Goal: Entertainment & Leisure: Consume media (video, audio)

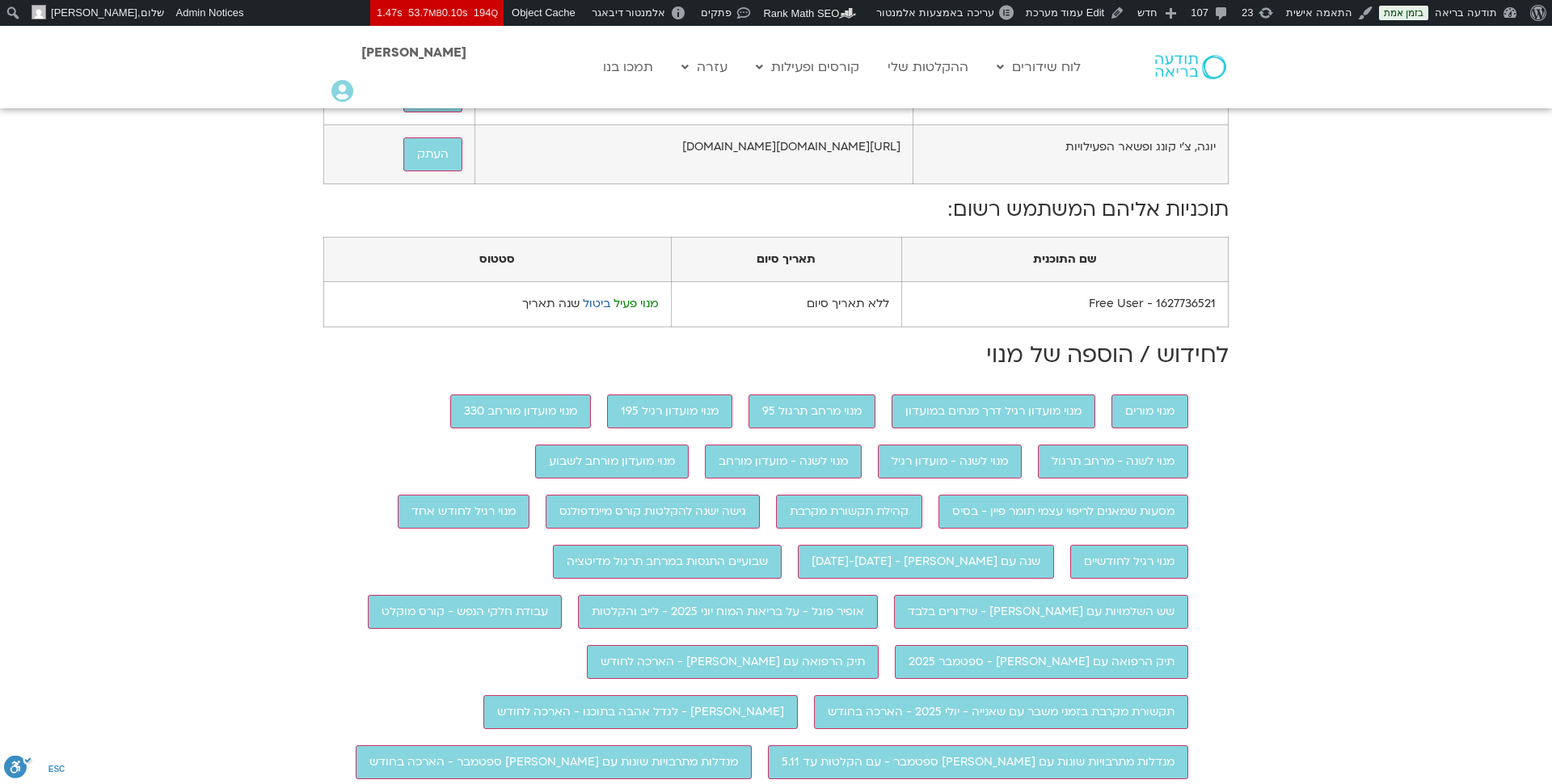
scroll to position [828, 0]
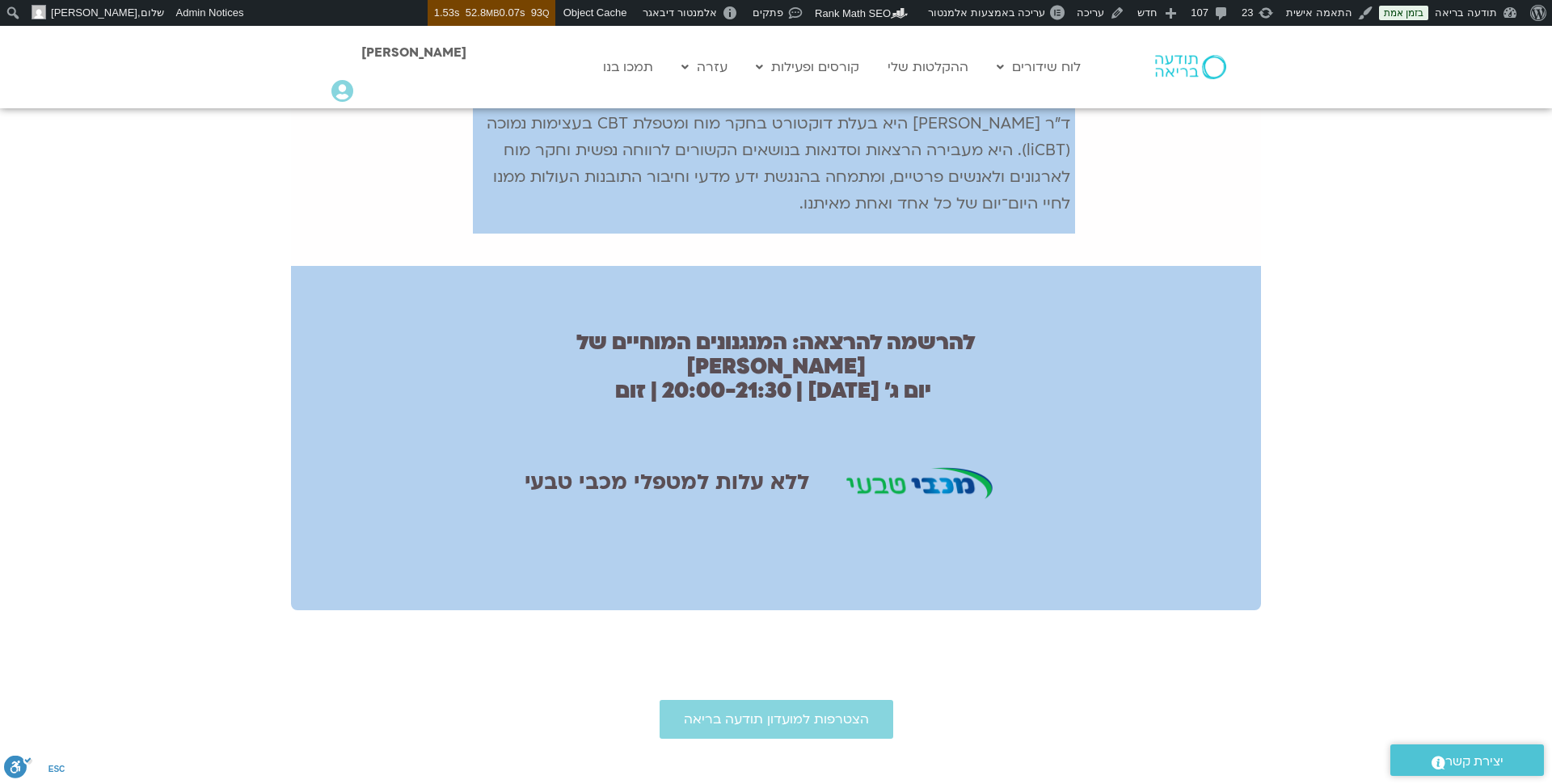
scroll to position [828, 0]
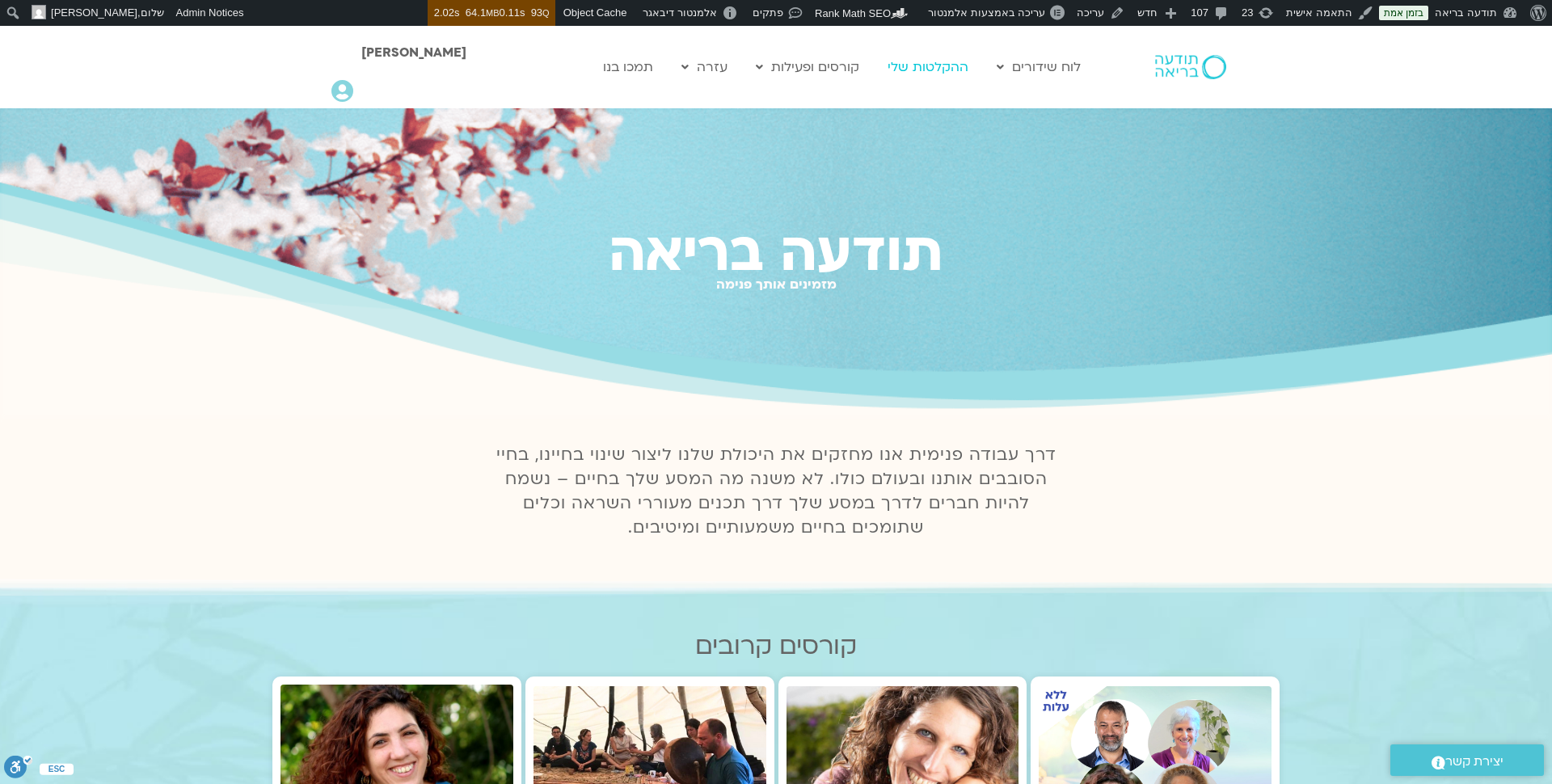
click at [940, 71] on link "ההקלטות שלי" at bounding box center [928, 67] width 97 height 31
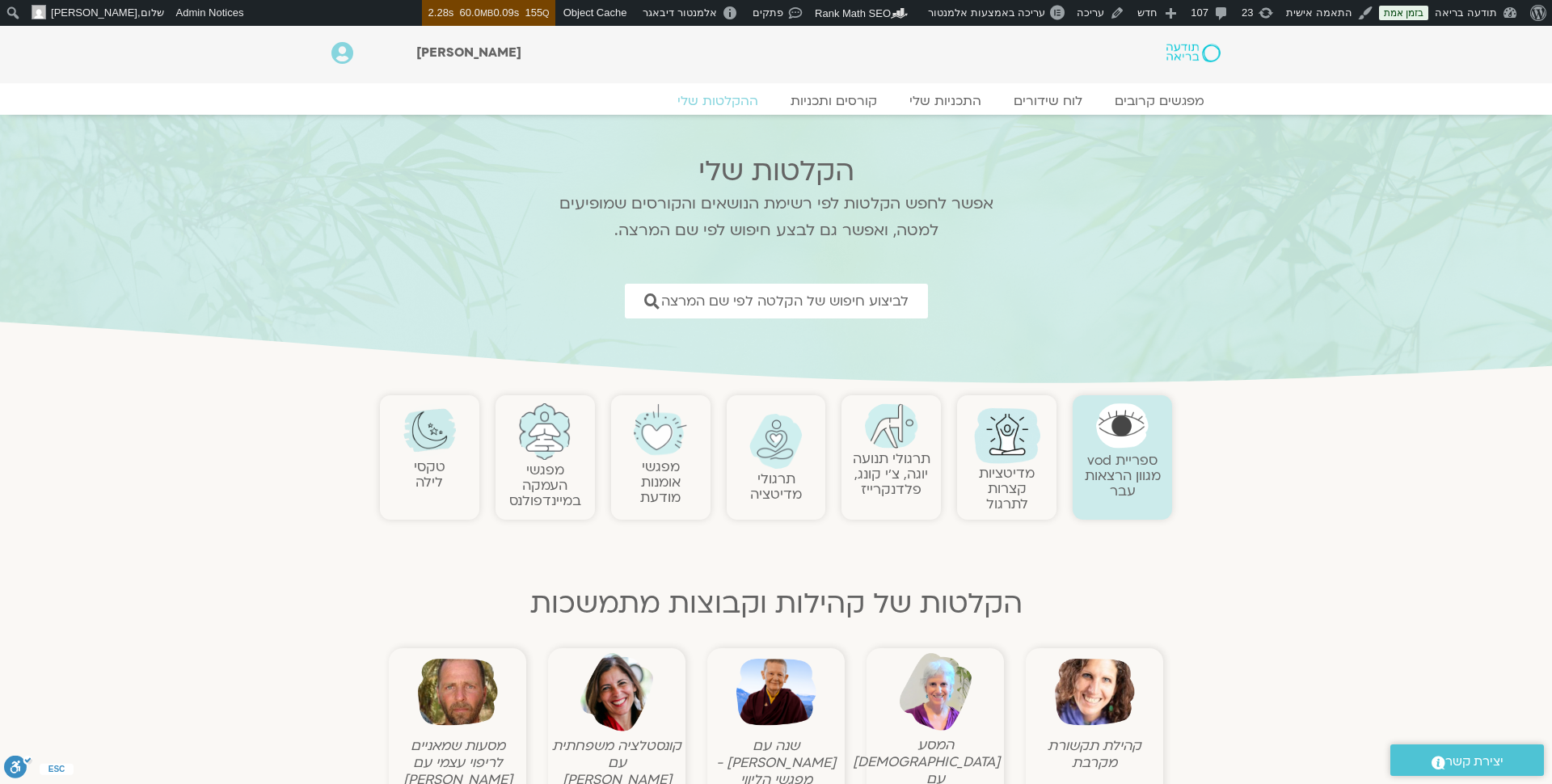
click at [565, 467] on h2 "מפגשי העמקה במיינדפולנס" at bounding box center [545, 485] width 83 height 46
click at [544, 453] on img at bounding box center [544, 431] width 53 height 56
click at [555, 464] on link "מפגשי העמקה במיינדפולנס" at bounding box center [545, 485] width 72 height 49
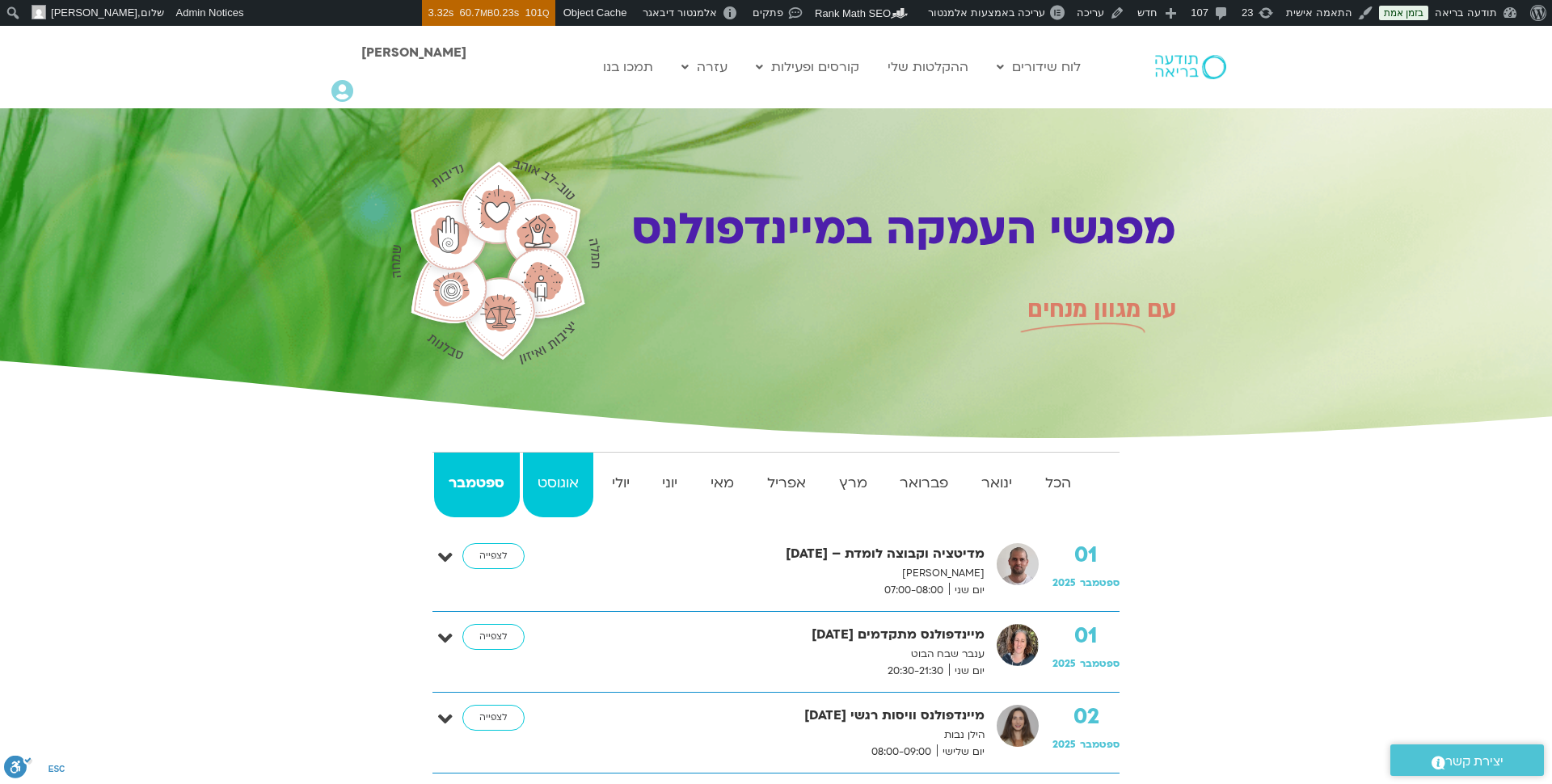
click at [569, 479] on strong "אוגוסט" at bounding box center [558, 484] width 71 height 24
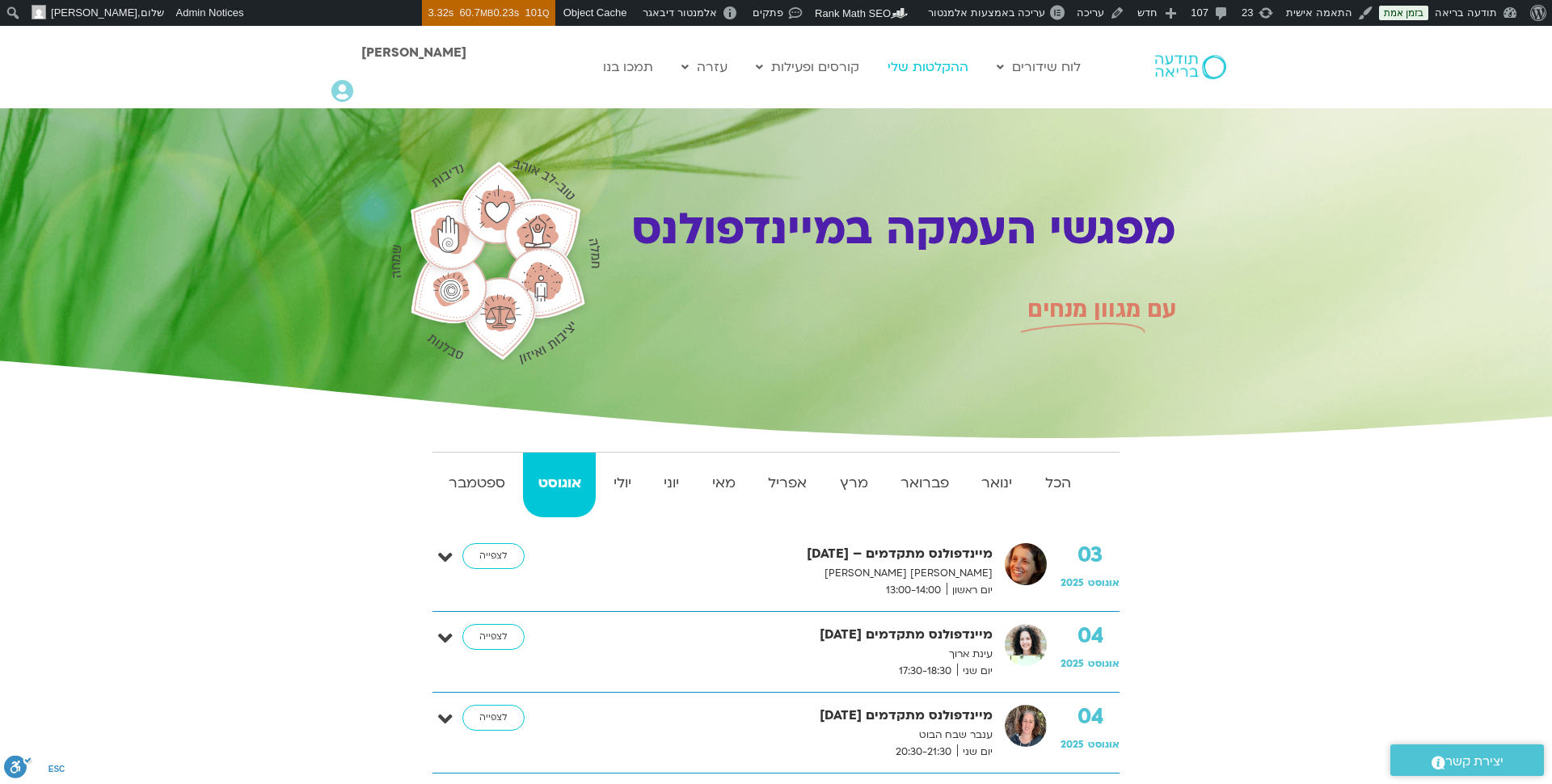
click at [929, 61] on link "ההקלטות שלי" at bounding box center [928, 67] width 97 height 31
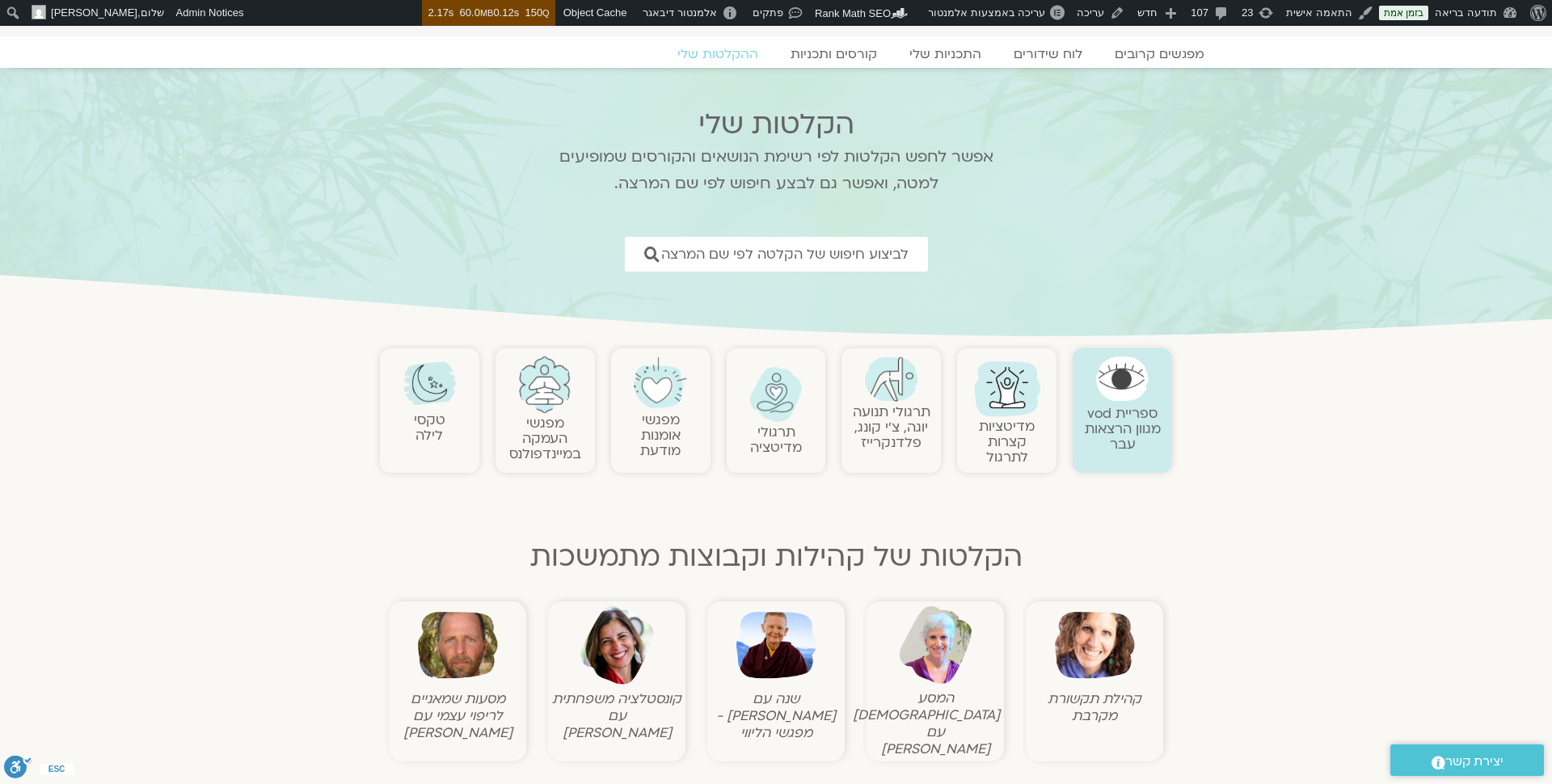
scroll to position [37, 0]
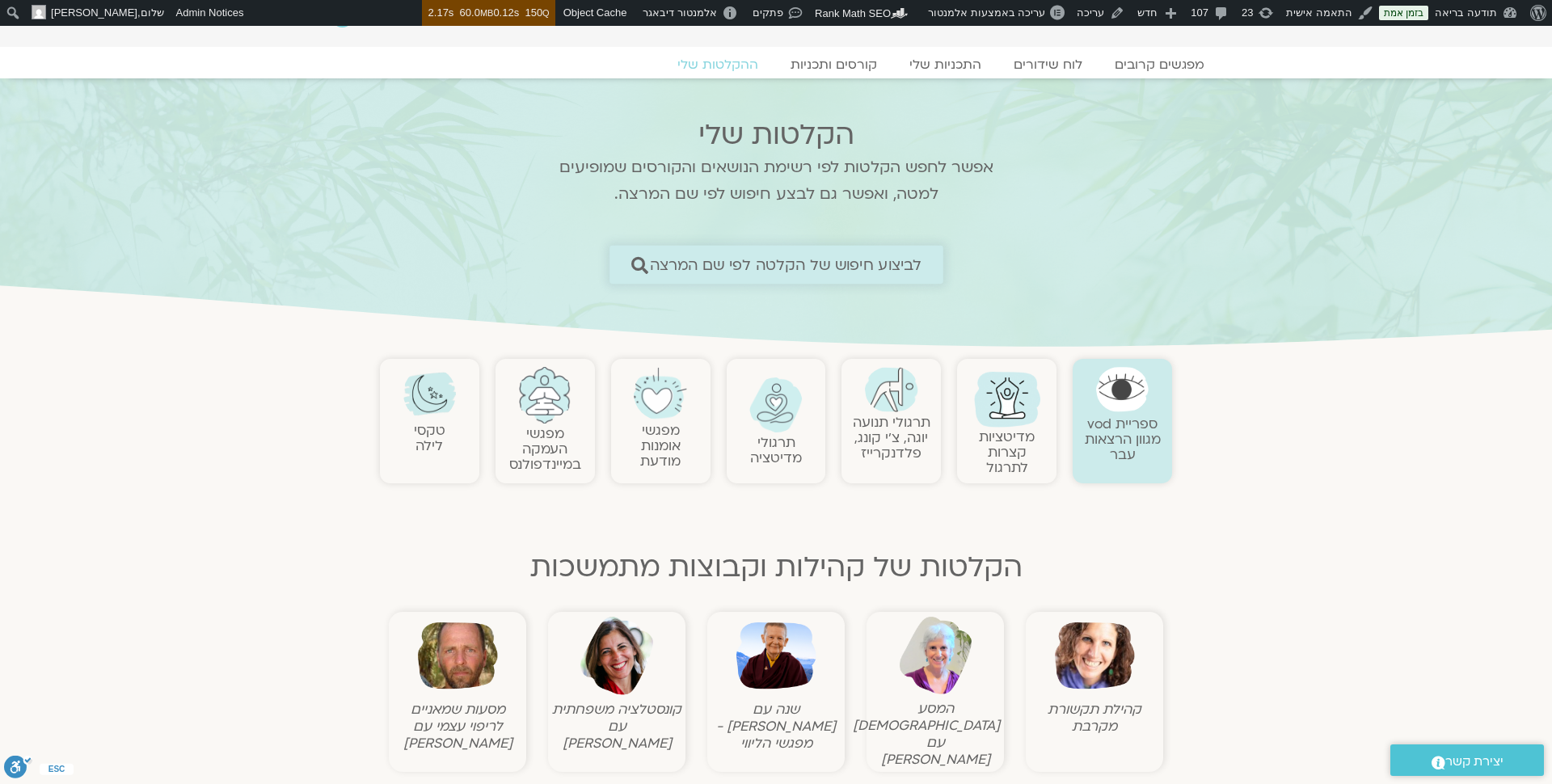
click at [849, 272] on span "לביצוע חיפוש של הקלטה לפי שם המרצה" at bounding box center [786, 264] width 273 height 17
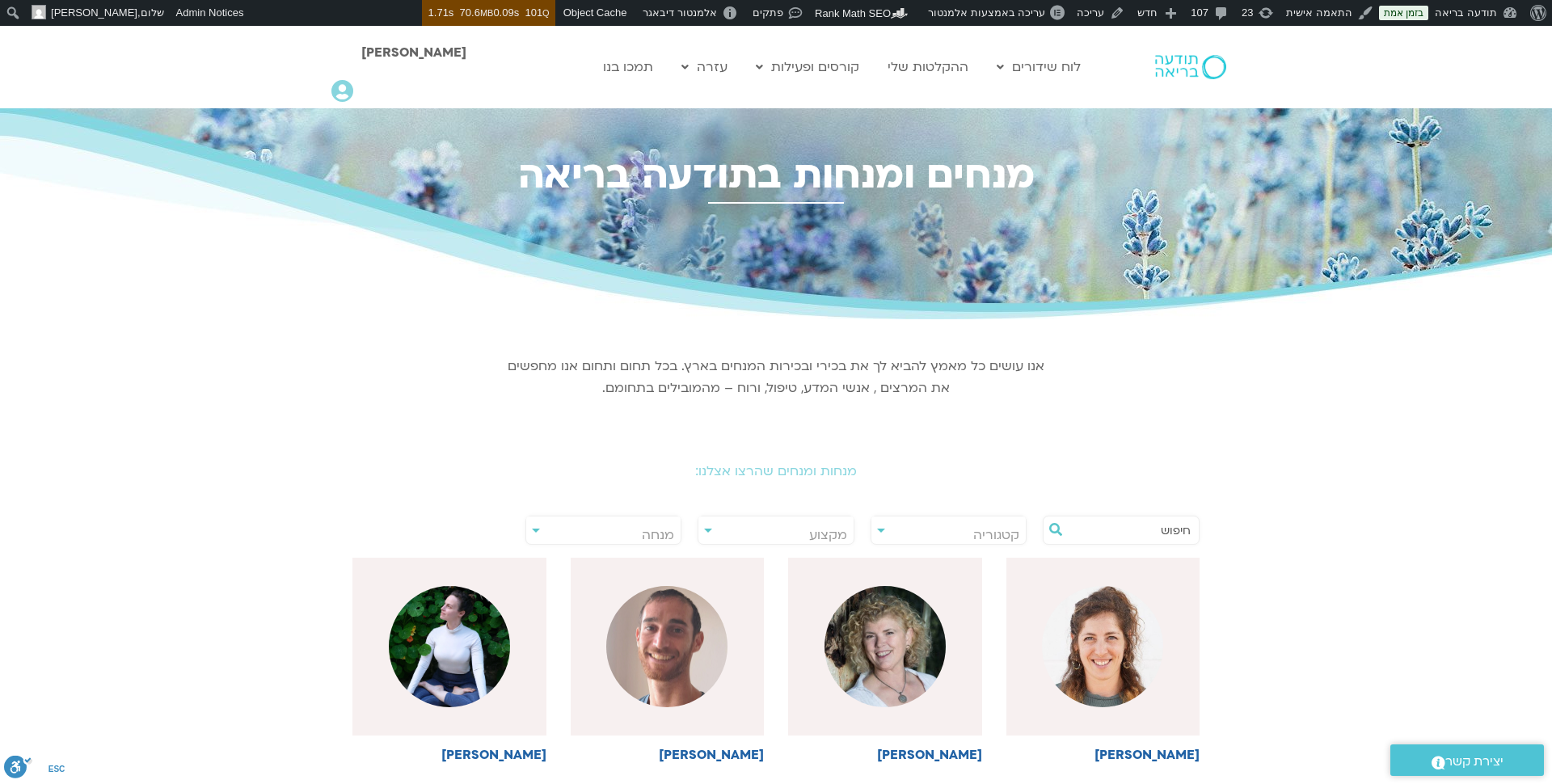
click at [1138, 540] on input "text" at bounding box center [1129, 530] width 123 height 28
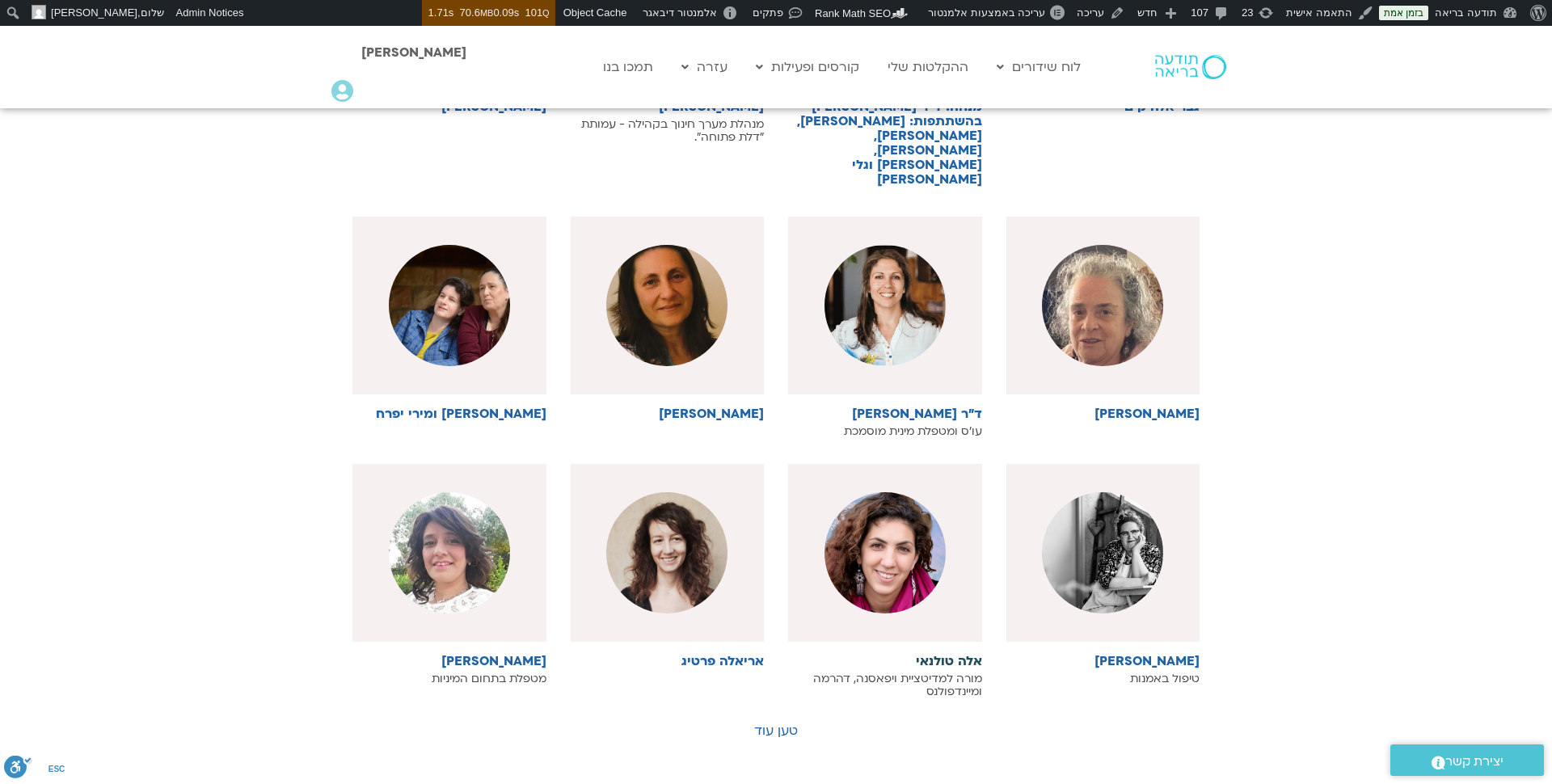
scroll to position [671, 0]
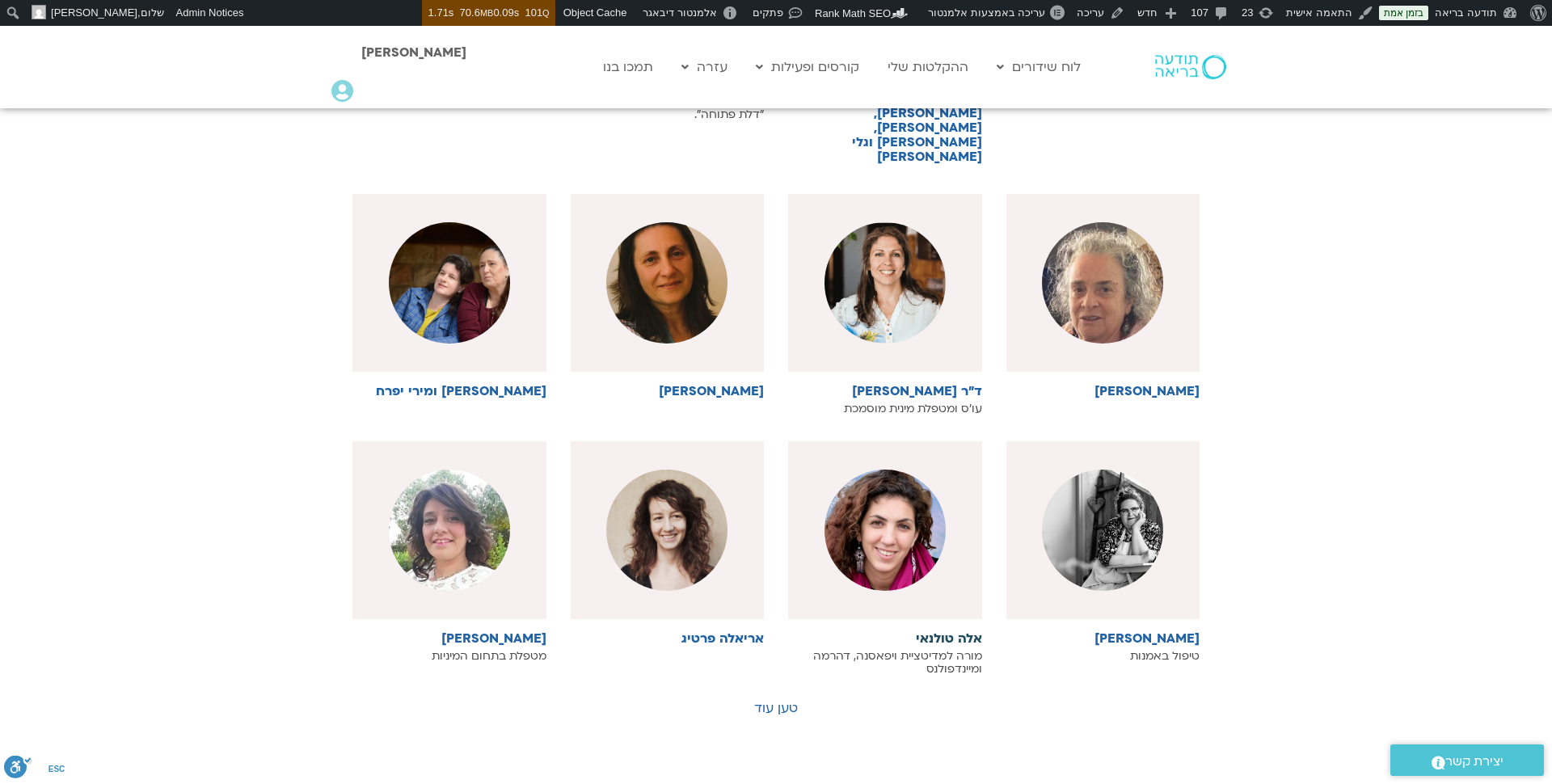
type input "אלה"
click at [944, 650] on p "מורה למדיטציית ויפאסנה, דהרמה ומיינדפולנס" at bounding box center [885, 663] width 194 height 26
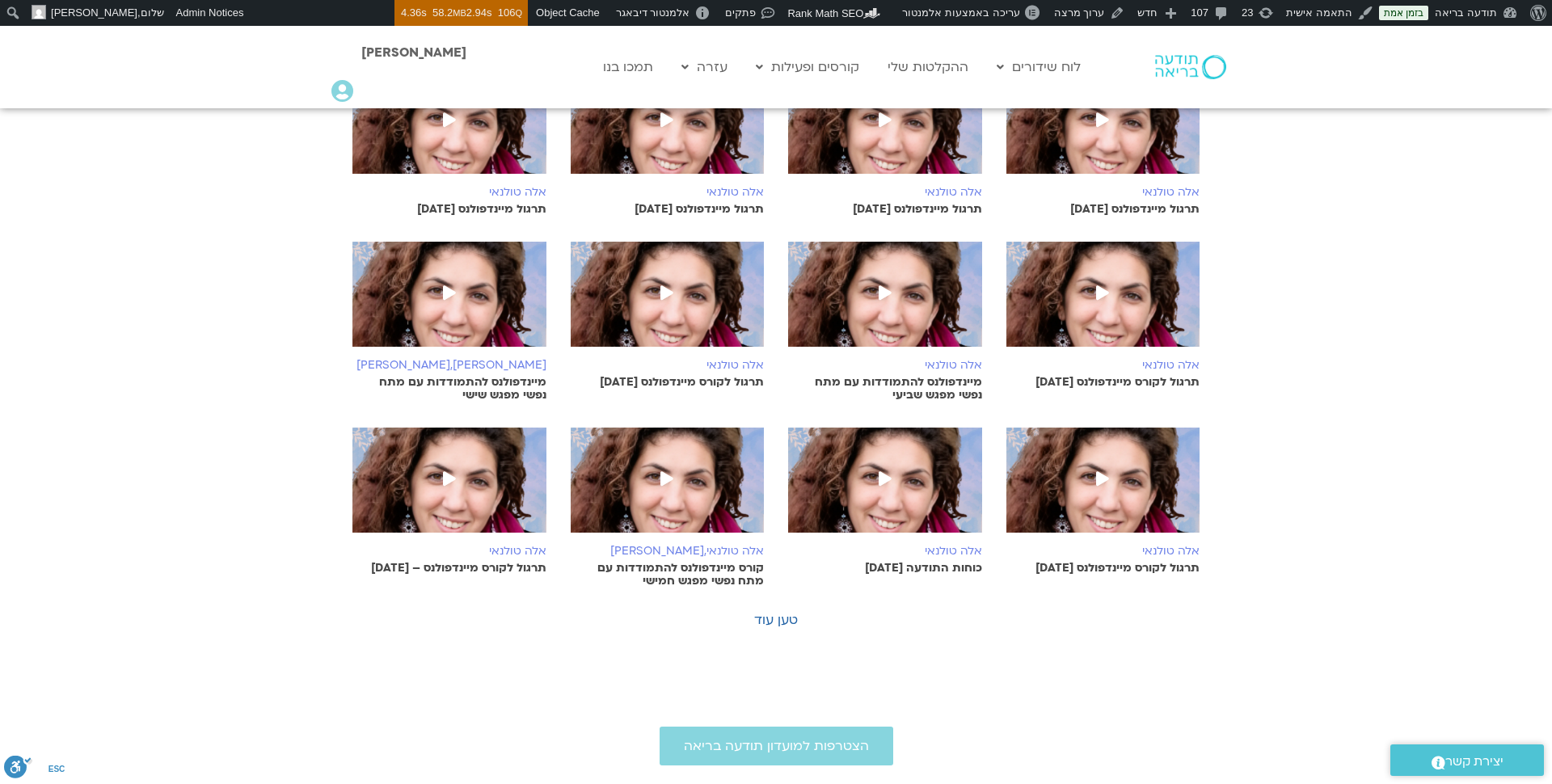
scroll to position [760, 0]
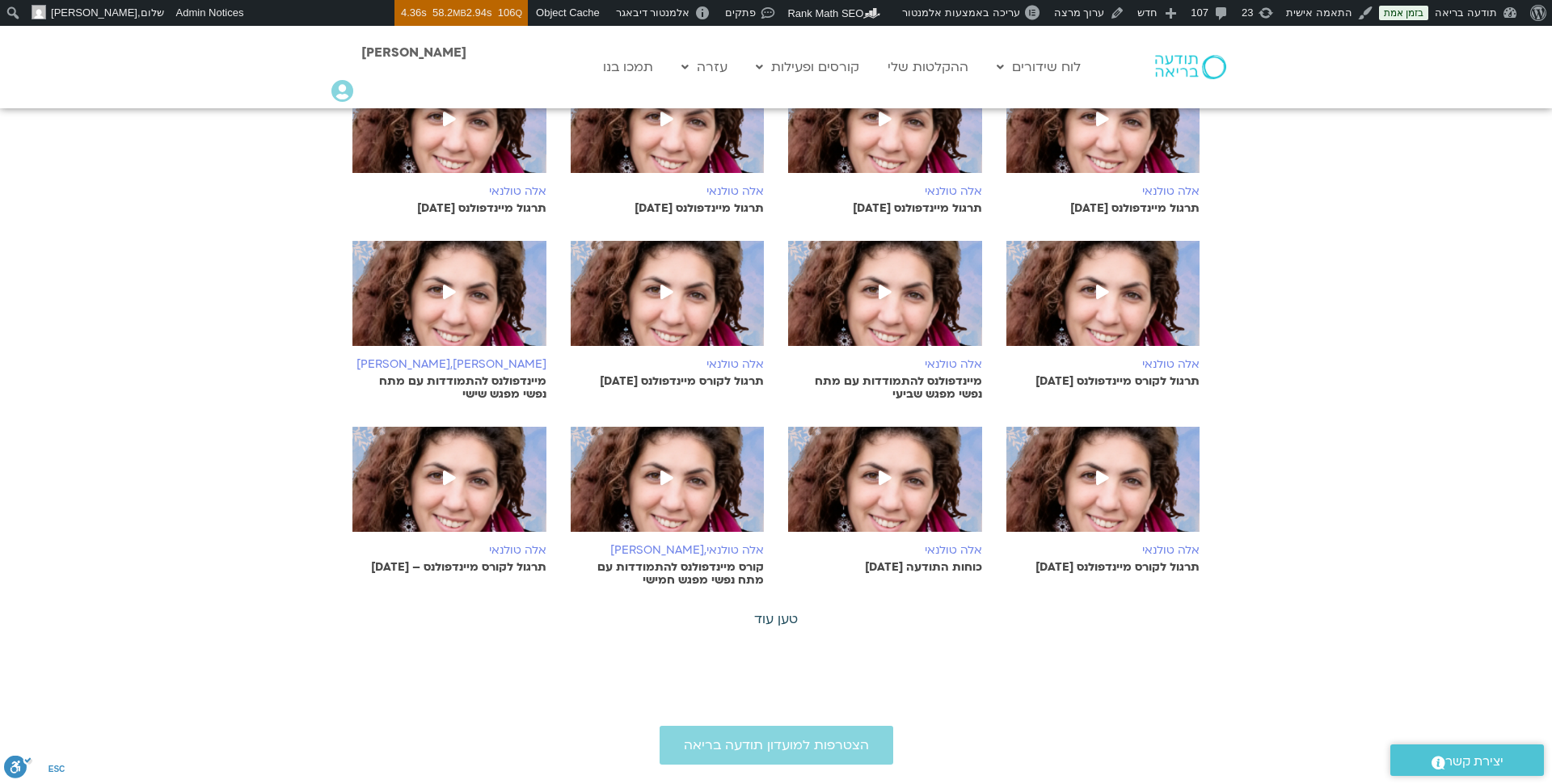
click at [776, 610] on link "טען עוד" at bounding box center [775, 619] width 43 height 18
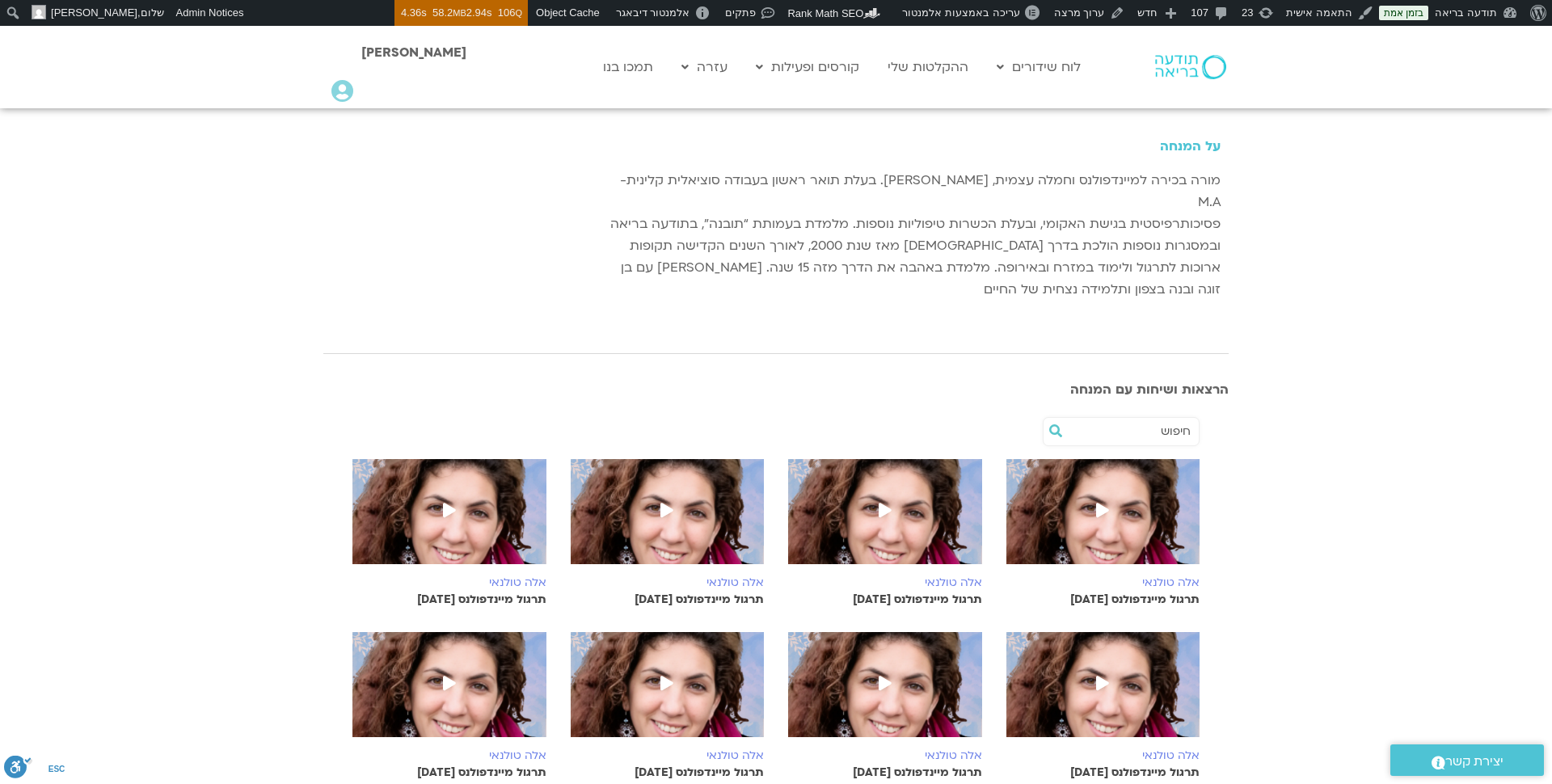
scroll to position [216, 0]
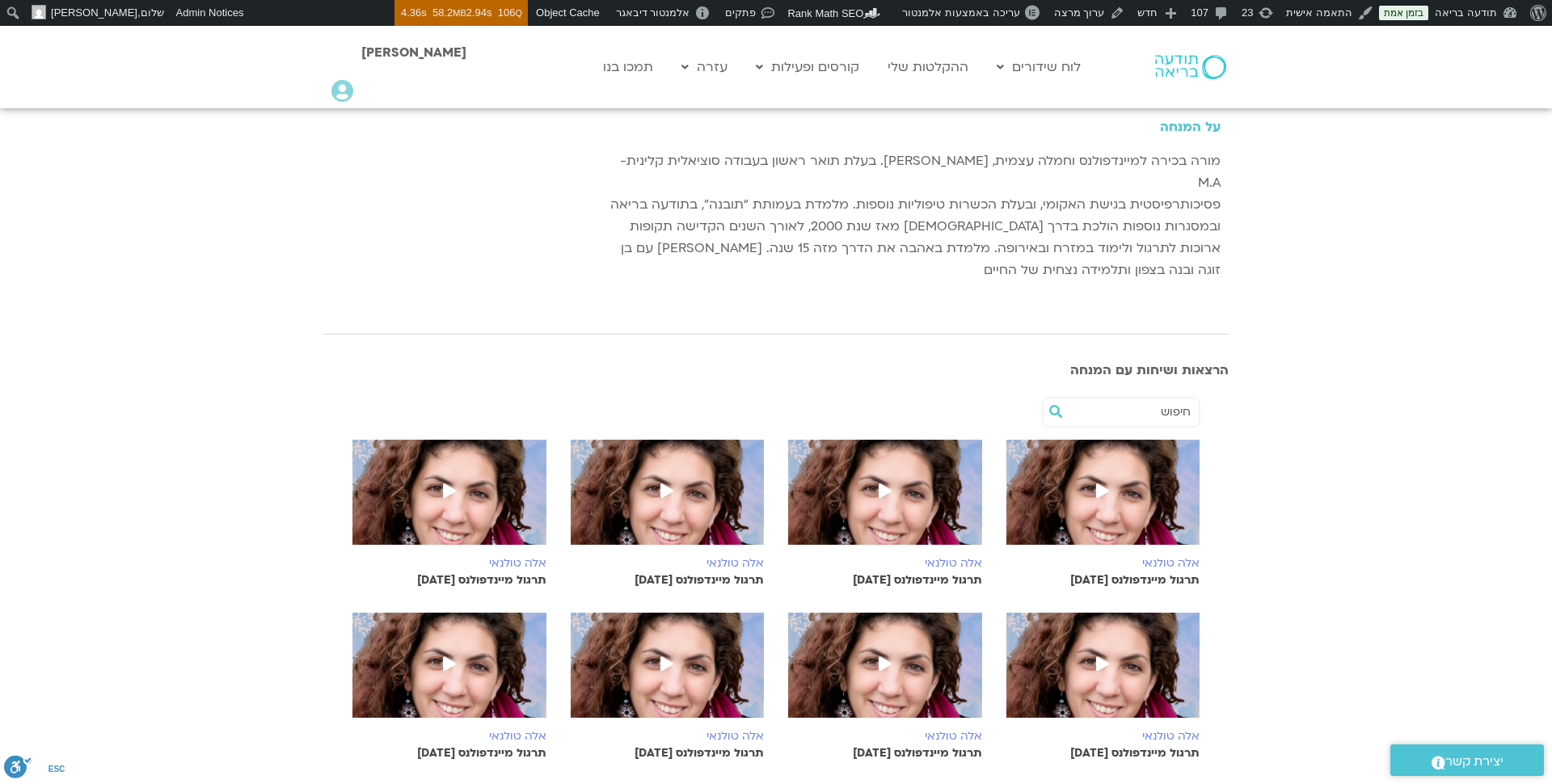
click at [1154, 557] on h6 "אלה טולנאי" at bounding box center [1103, 564] width 194 height 13
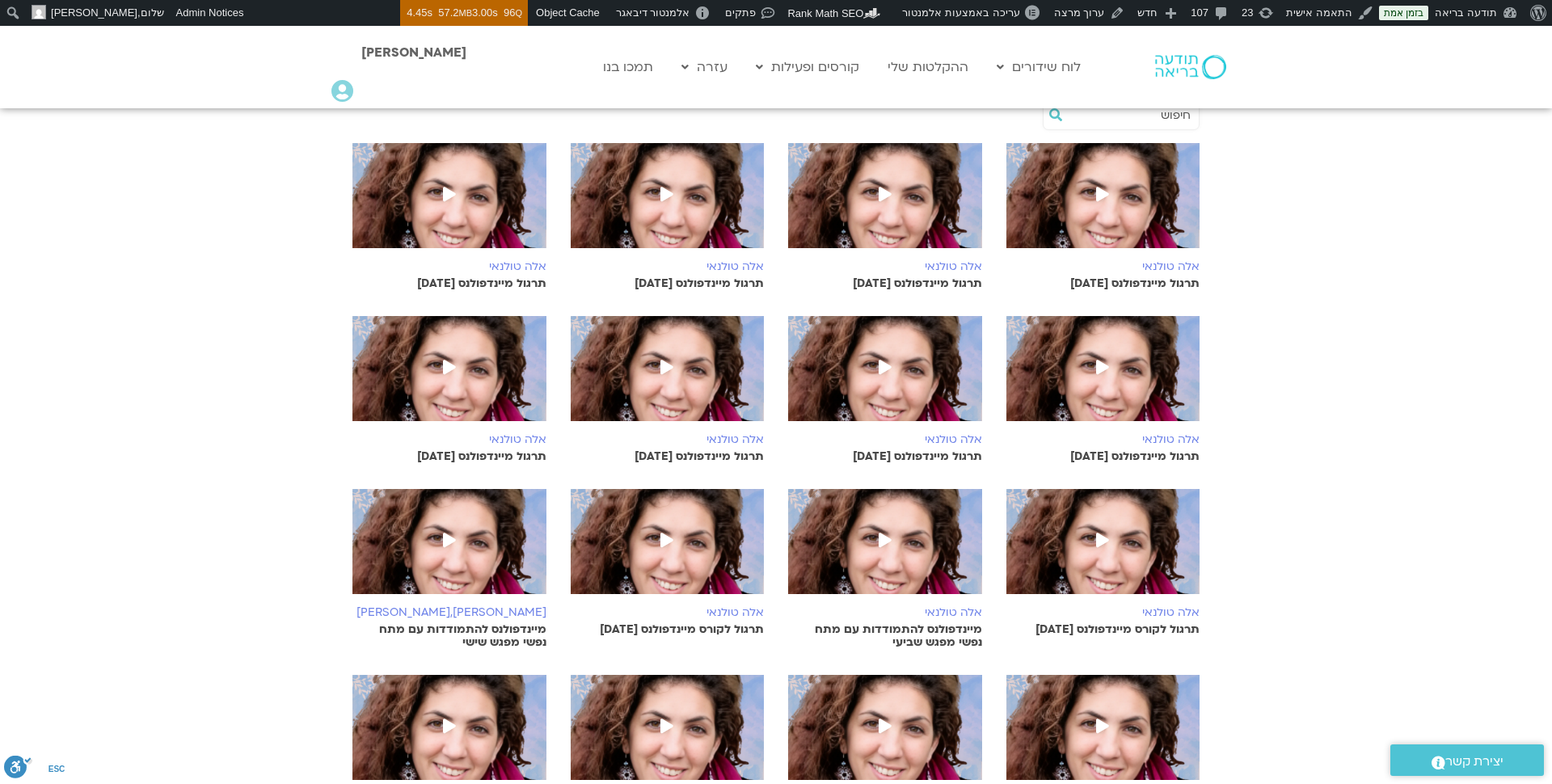
scroll to position [517, 0]
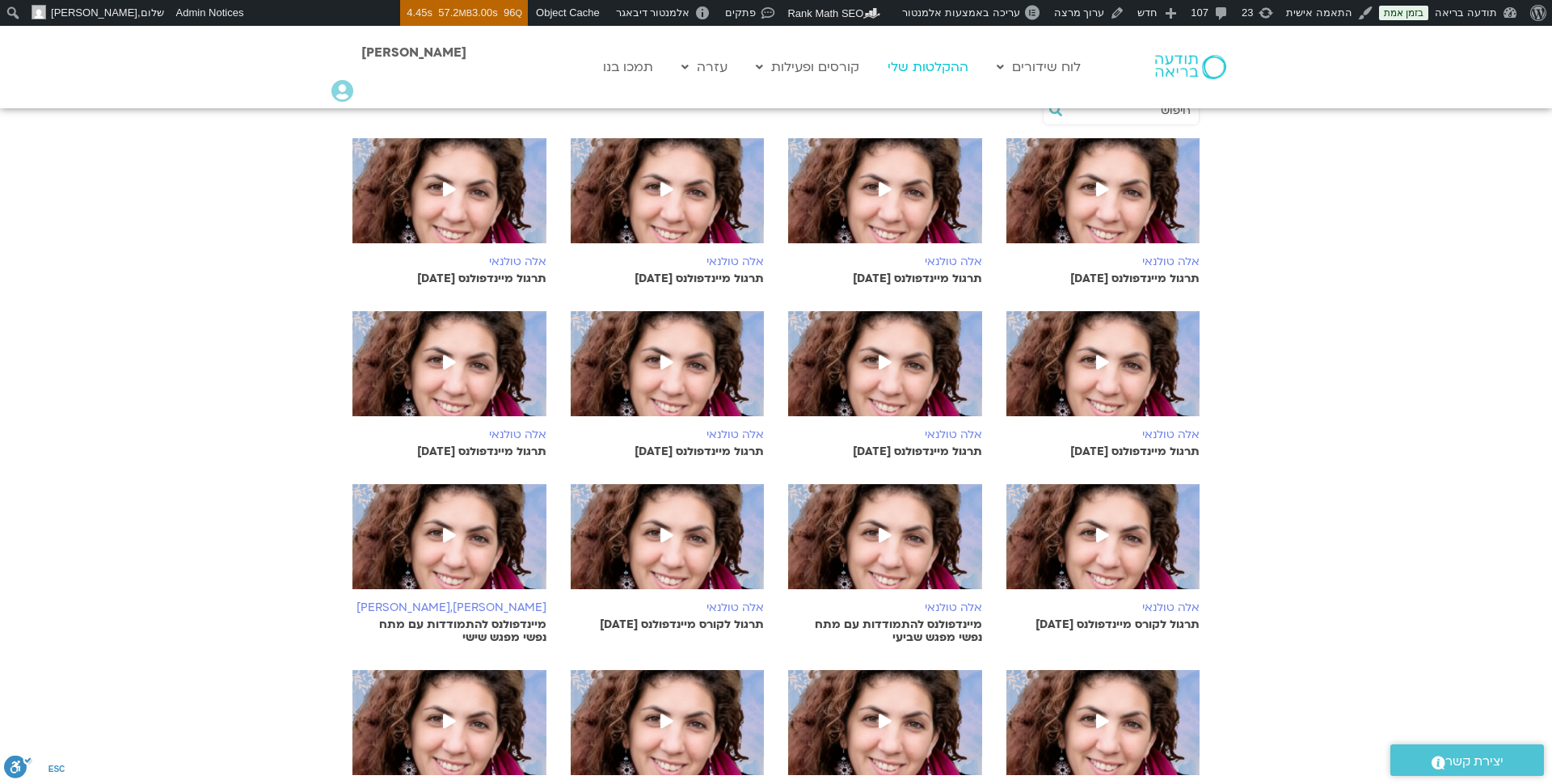
click at [939, 79] on link "ההקלטות שלי" at bounding box center [928, 67] width 97 height 31
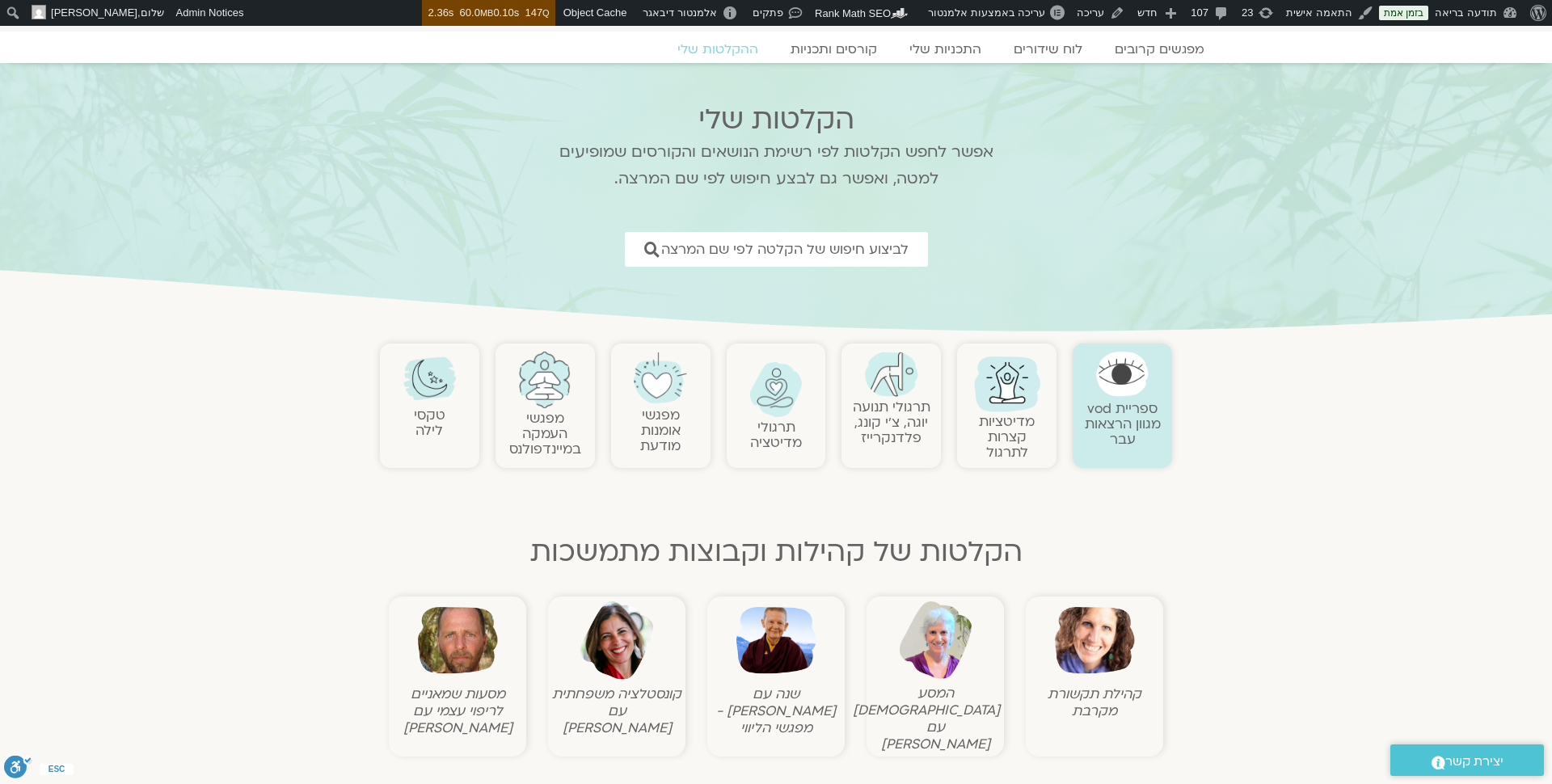
scroll to position [52, 0]
click at [770, 380] on img at bounding box center [775, 388] width 53 height 55
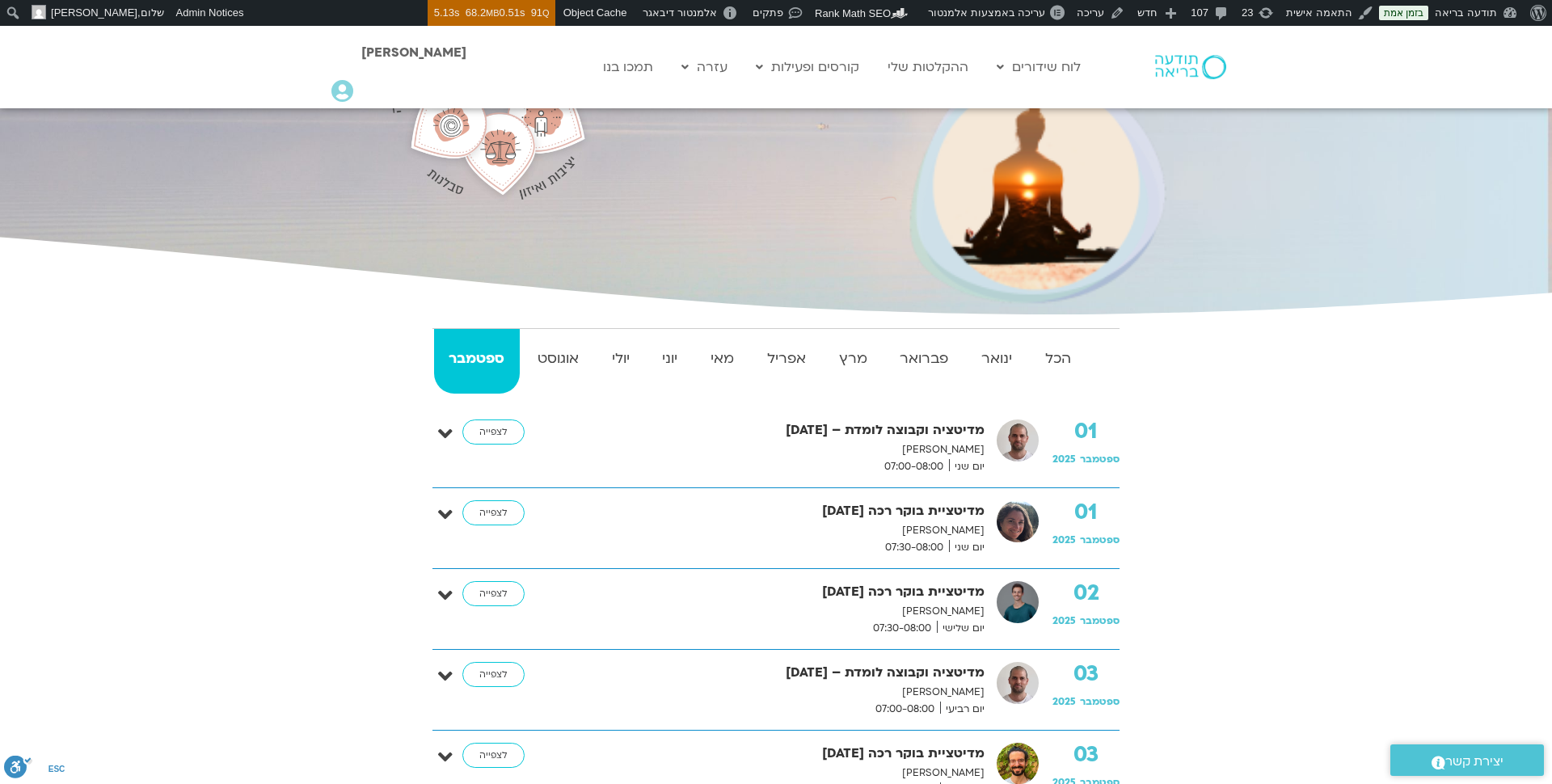
scroll to position [209, 0]
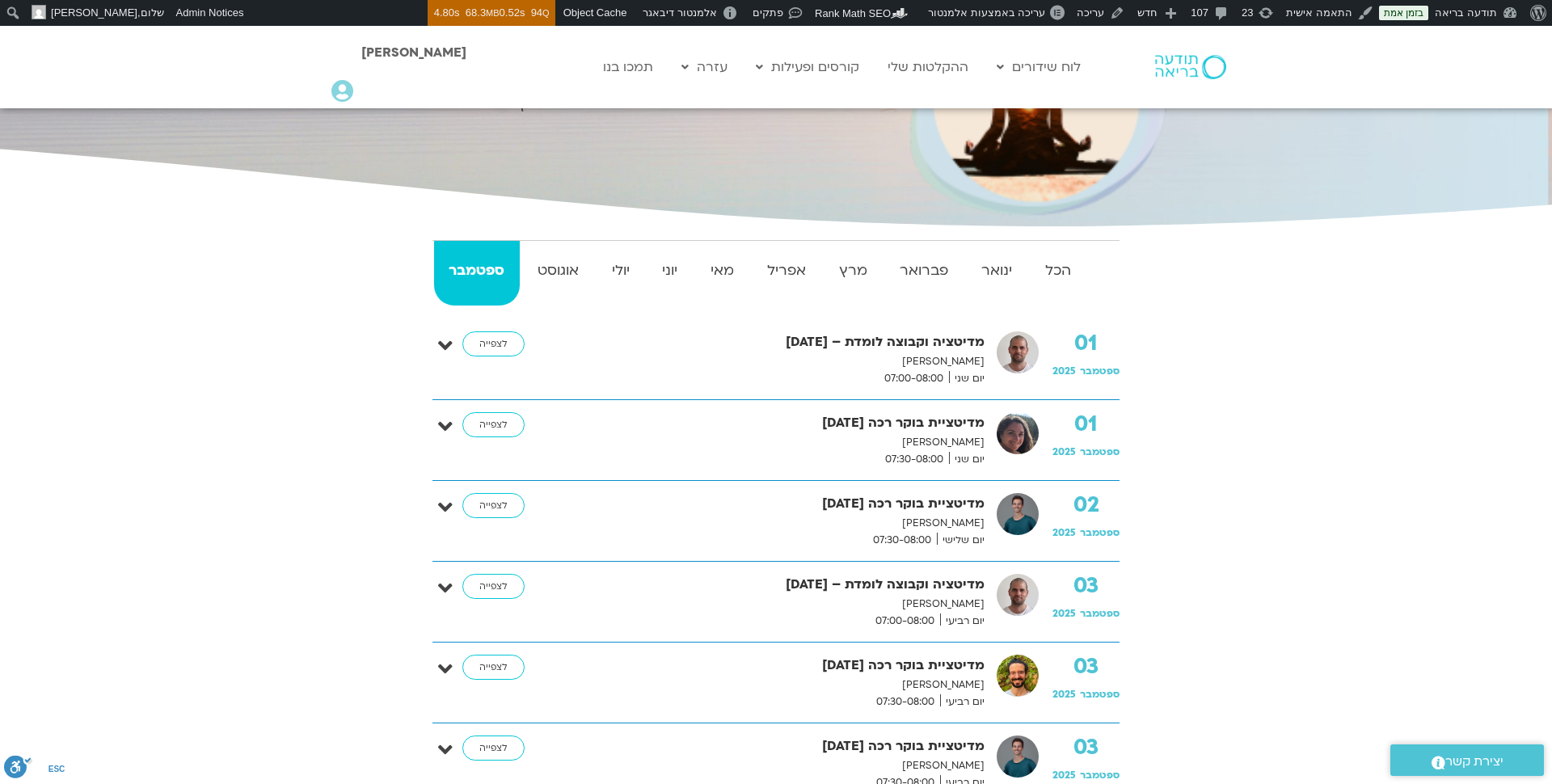
scroll to position [305, 0]
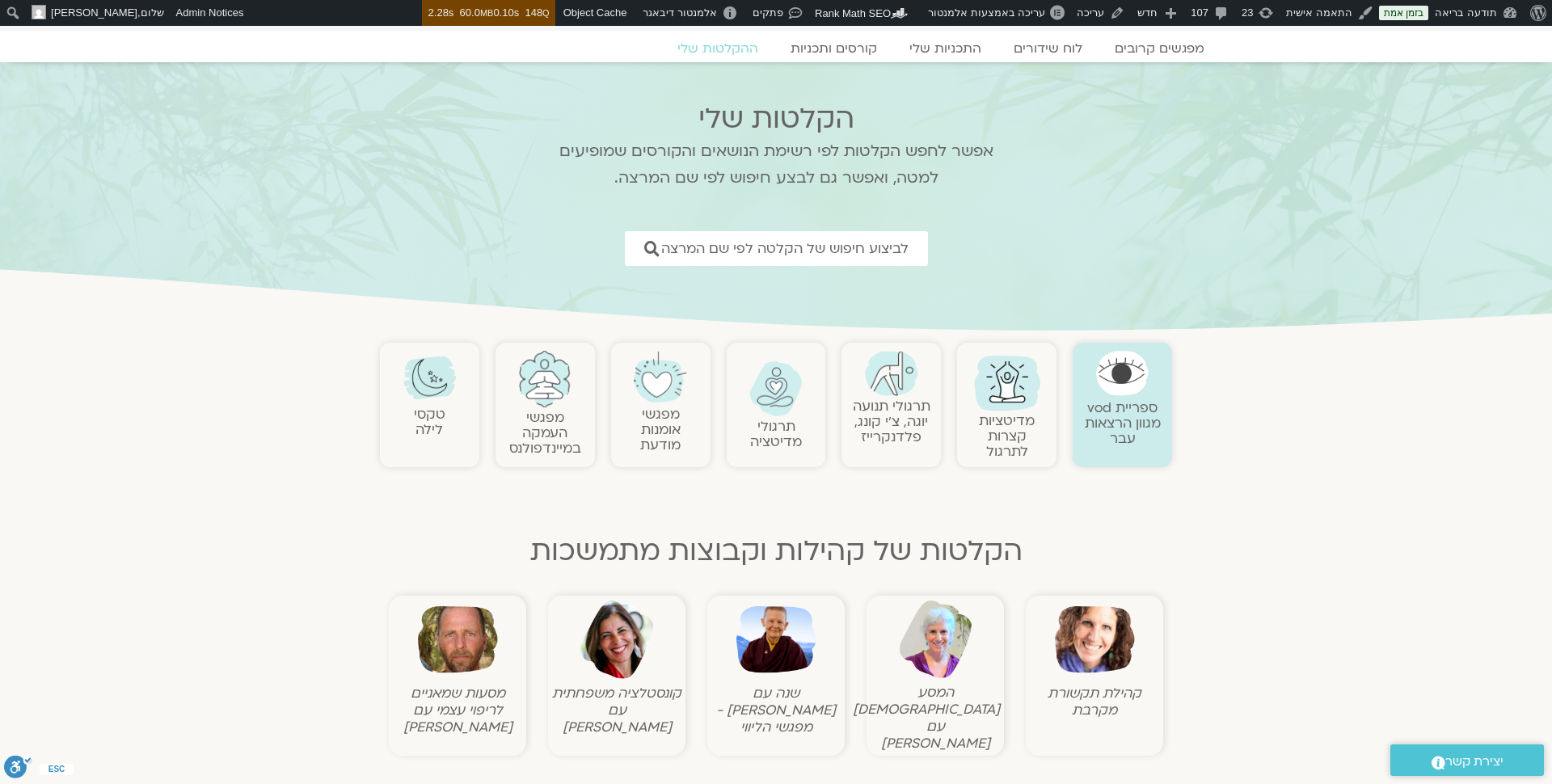
click at [548, 412] on link "מפגשי העמקה במיינדפולנס" at bounding box center [545, 432] width 72 height 49
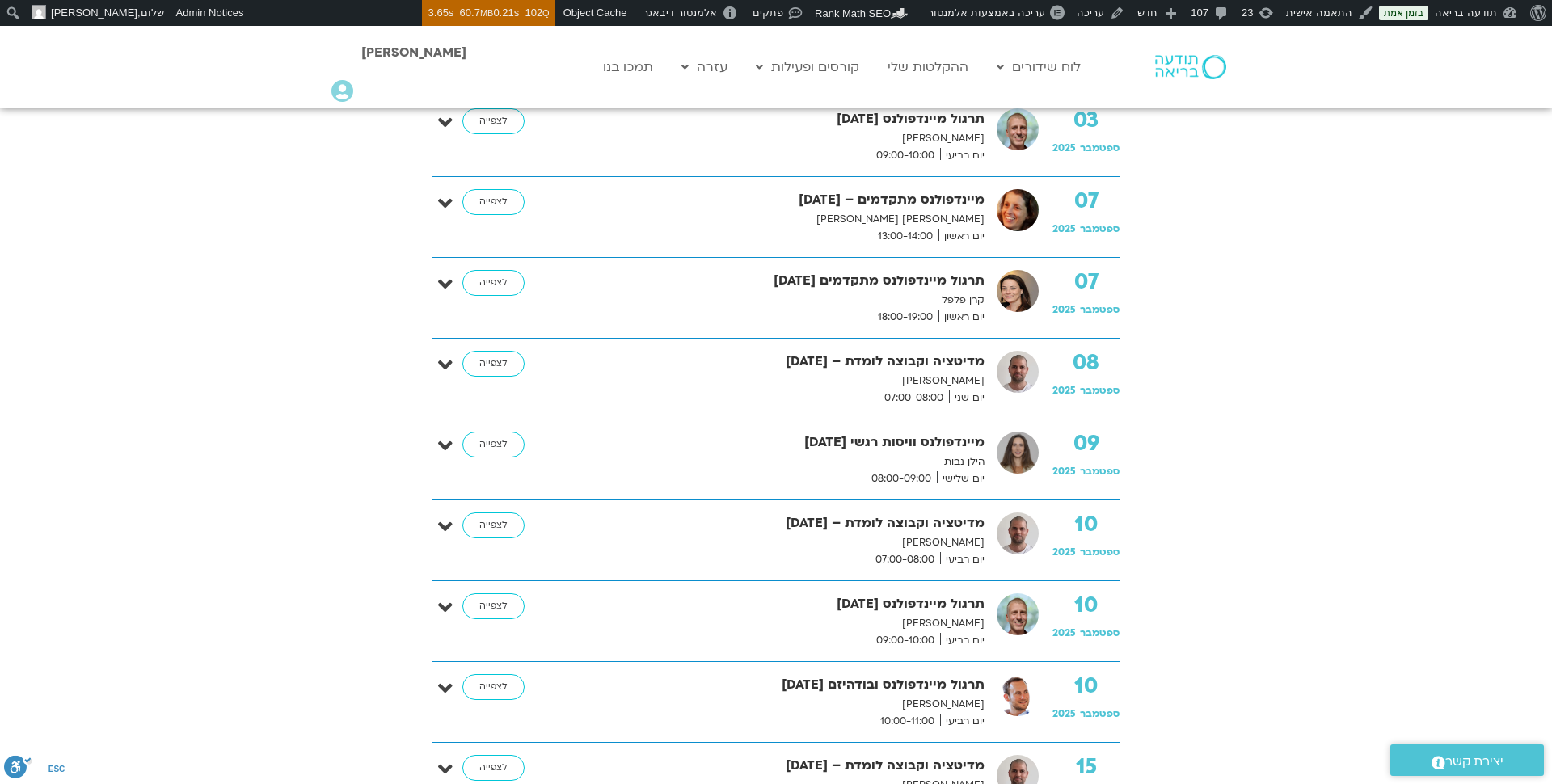
scroll to position [361, 0]
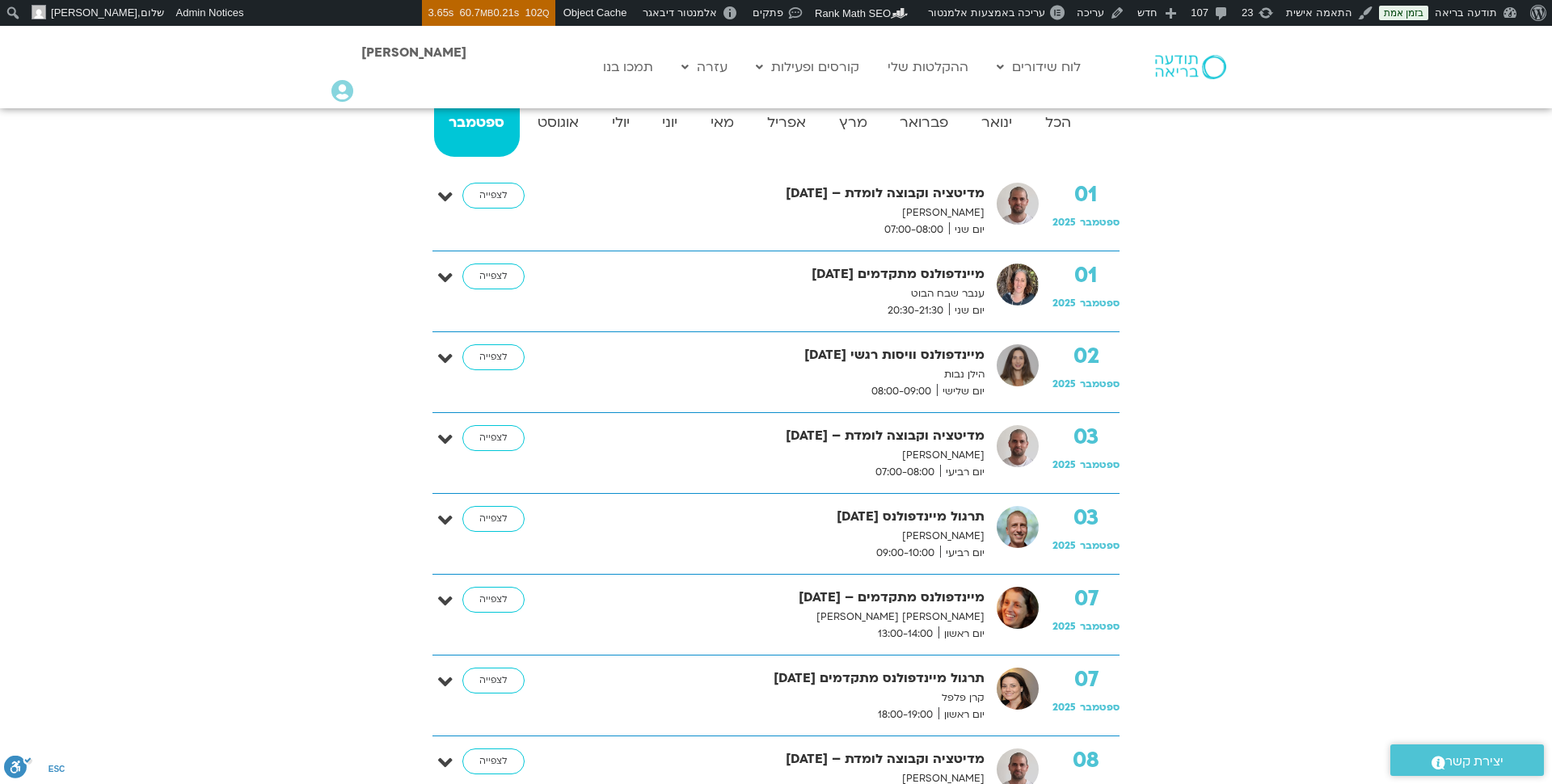
click at [1182, 69] on img at bounding box center [1191, 67] width 71 height 24
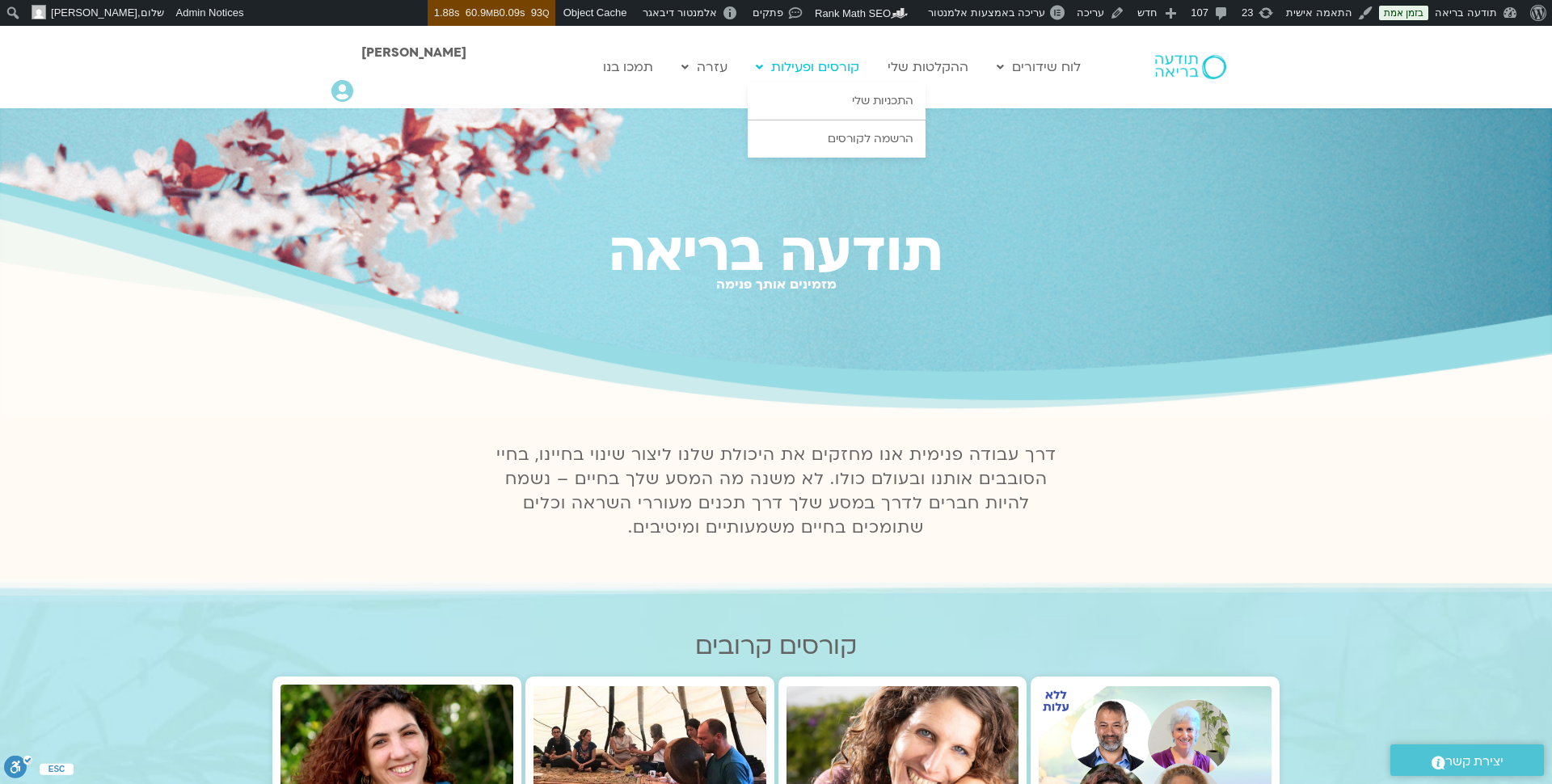
click at [850, 68] on link "קורסים ופעילות" at bounding box center [807, 67] width 120 height 31
click at [956, 64] on link "ההקלטות שלי" at bounding box center [928, 67] width 97 height 31
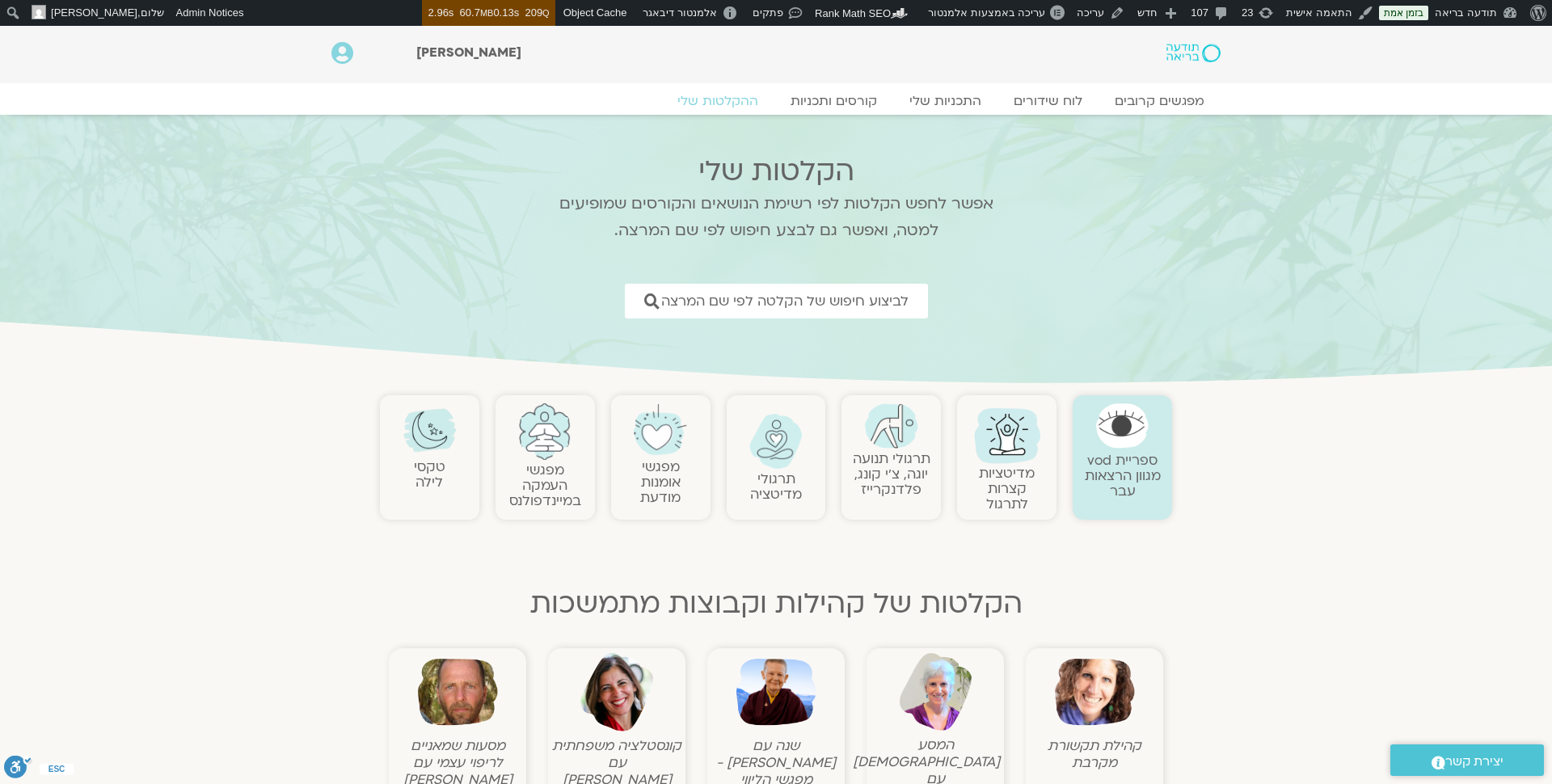
click at [416, 432] on img at bounding box center [429, 429] width 53 height 53
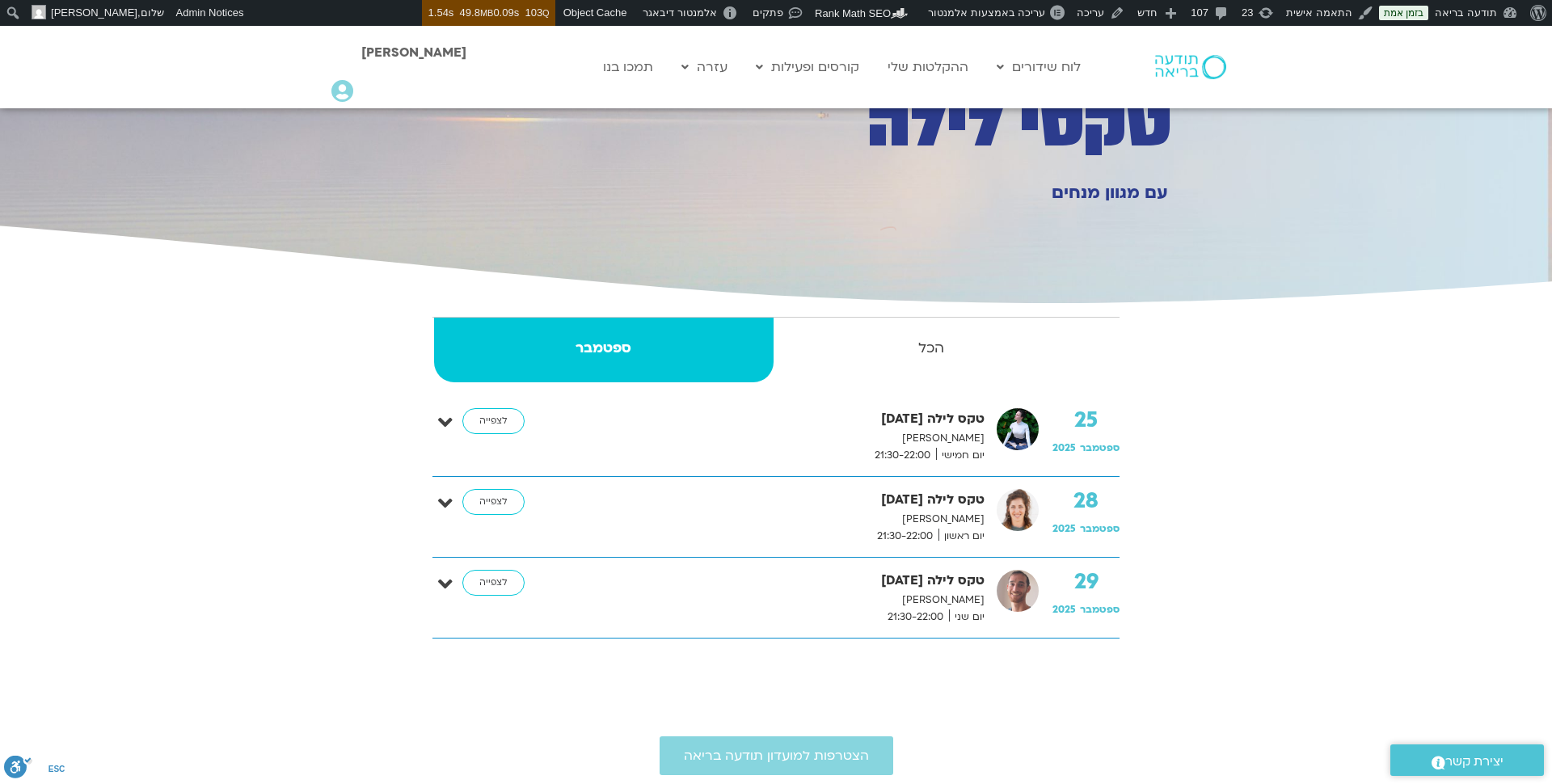
scroll to position [132, 0]
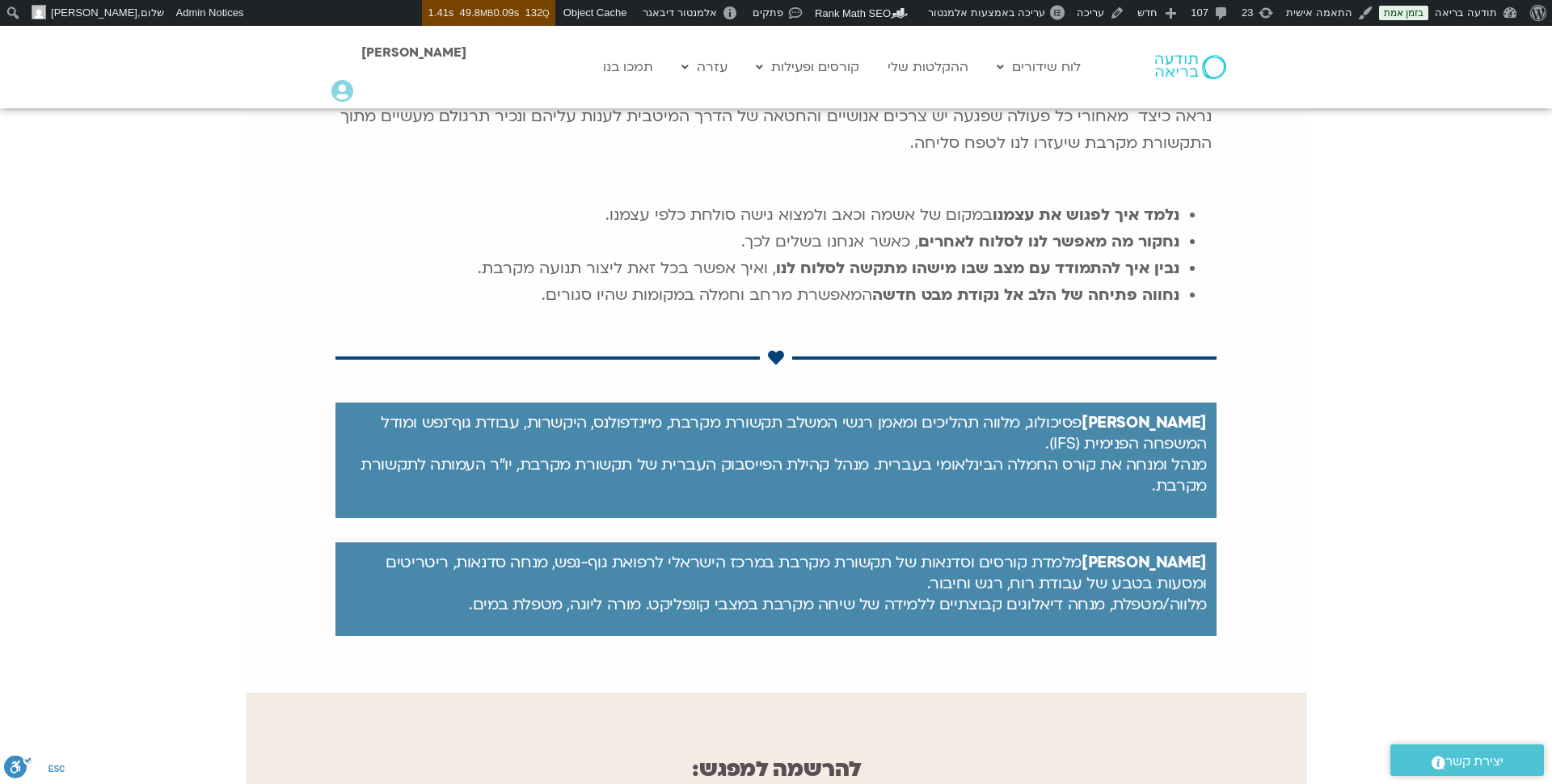
scroll to position [711, 0]
